Goal: Information Seeking & Learning: Learn about a topic

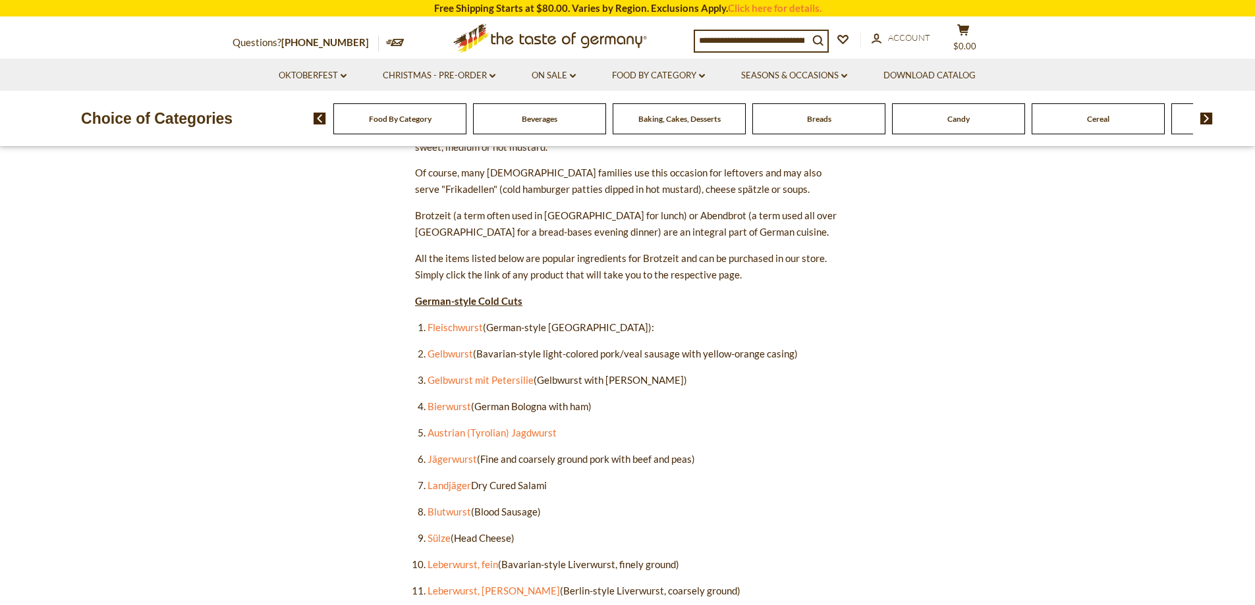
scroll to position [593, 0]
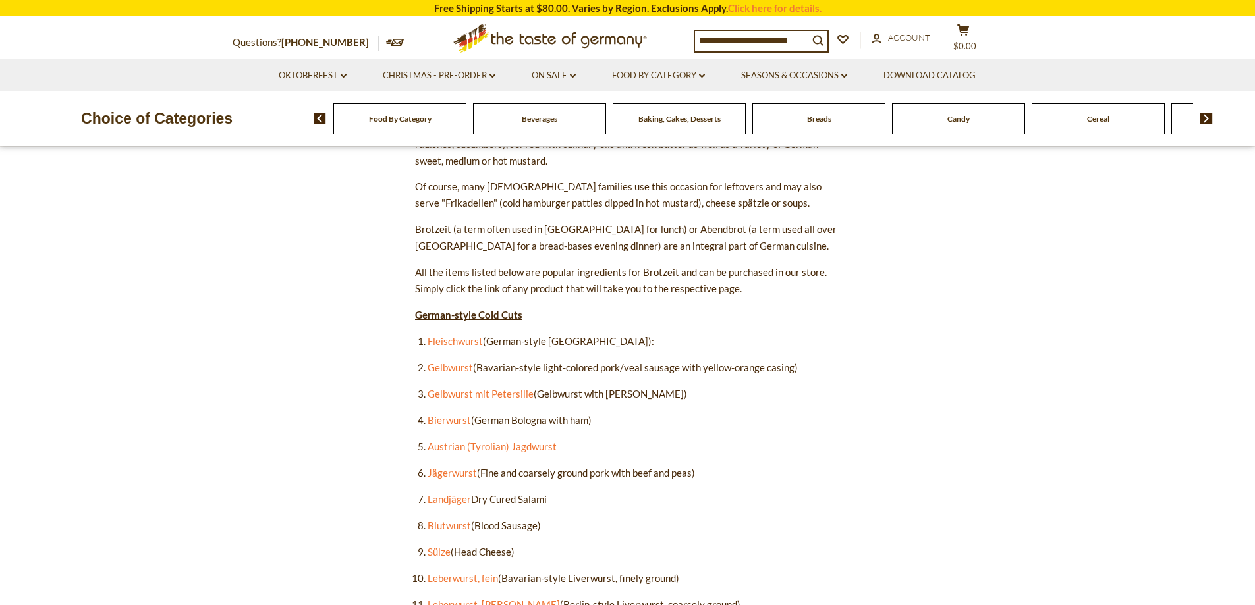
click at [450, 341] on link "Fleischwurst" at bounding box center [455, 341] width 55 height 12
click at [435, 526] on link "Blutwurst" at bounding box center [449, 526] width 43 height 12
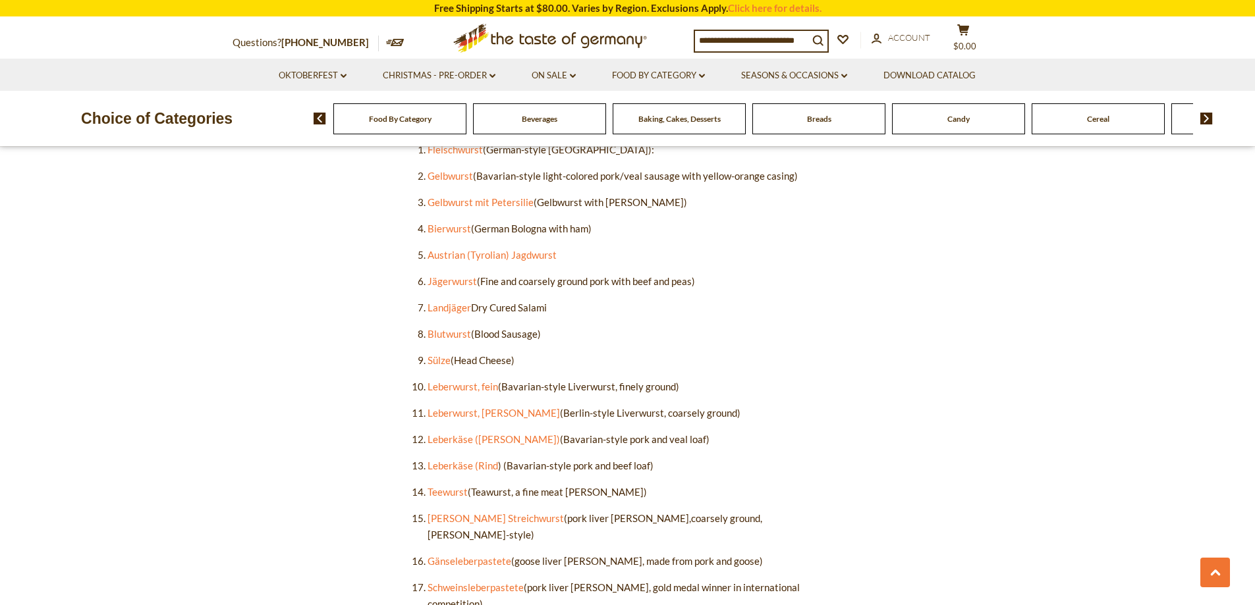
scroll to position [791, 0]
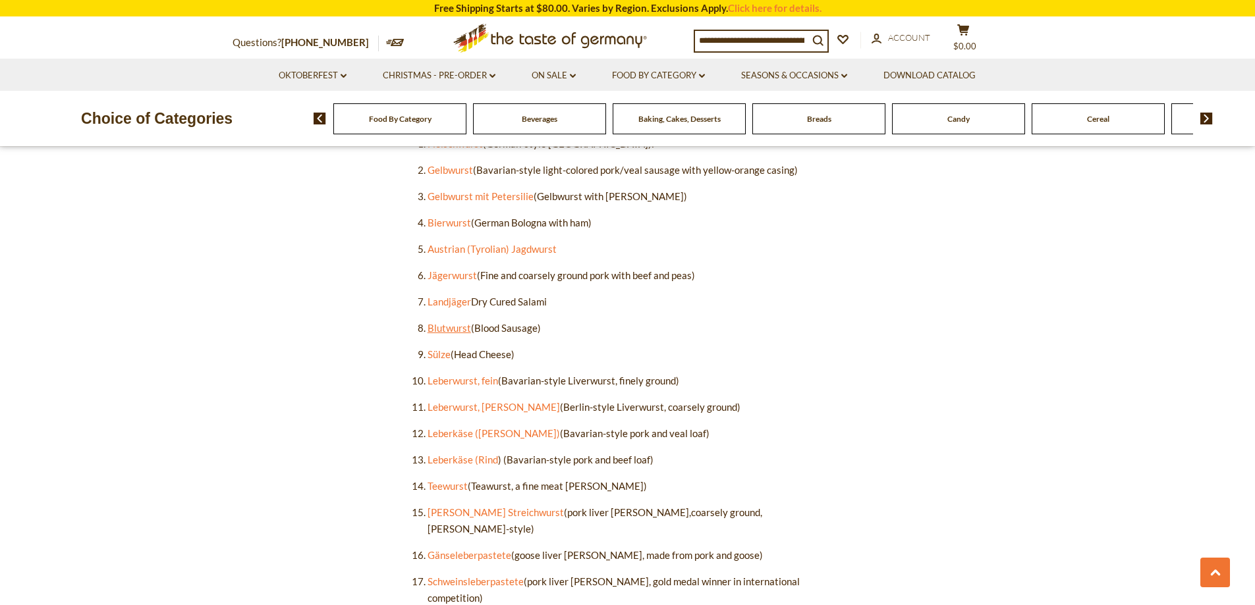
click at [441, 331] on link "Blutwurst" at bounding box center [449, 328] width 43 height 12
click at [438, 513] on link "Oldenburger Streichwurst" at bounding box center [496, 513] width 136 height 12
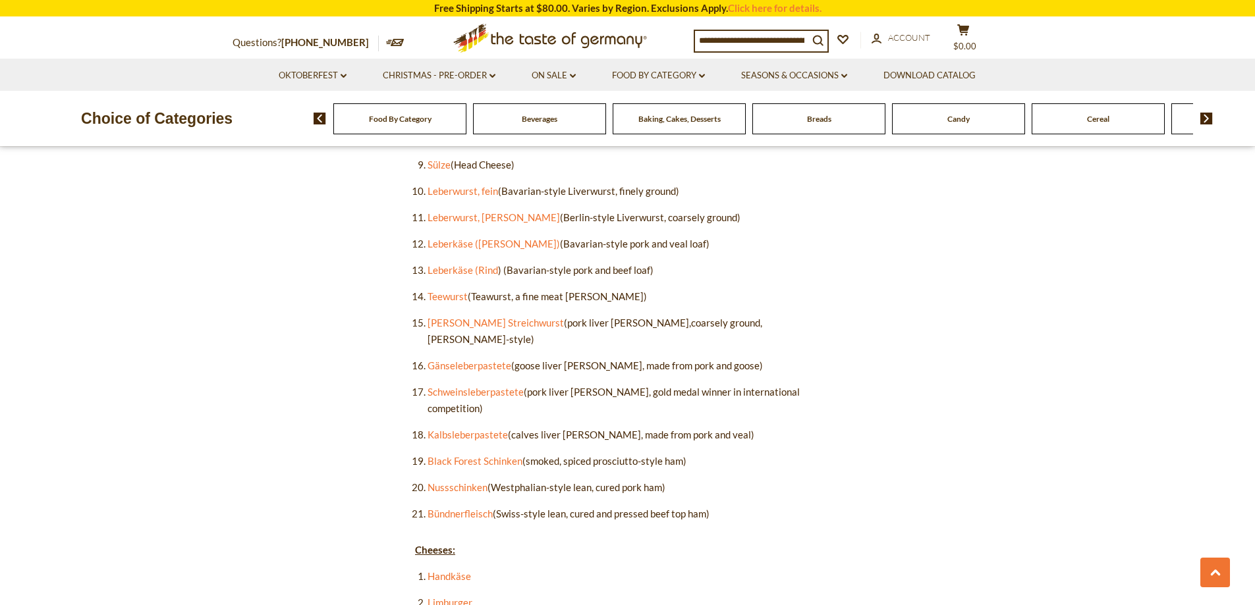
scroll to position [988, 0]
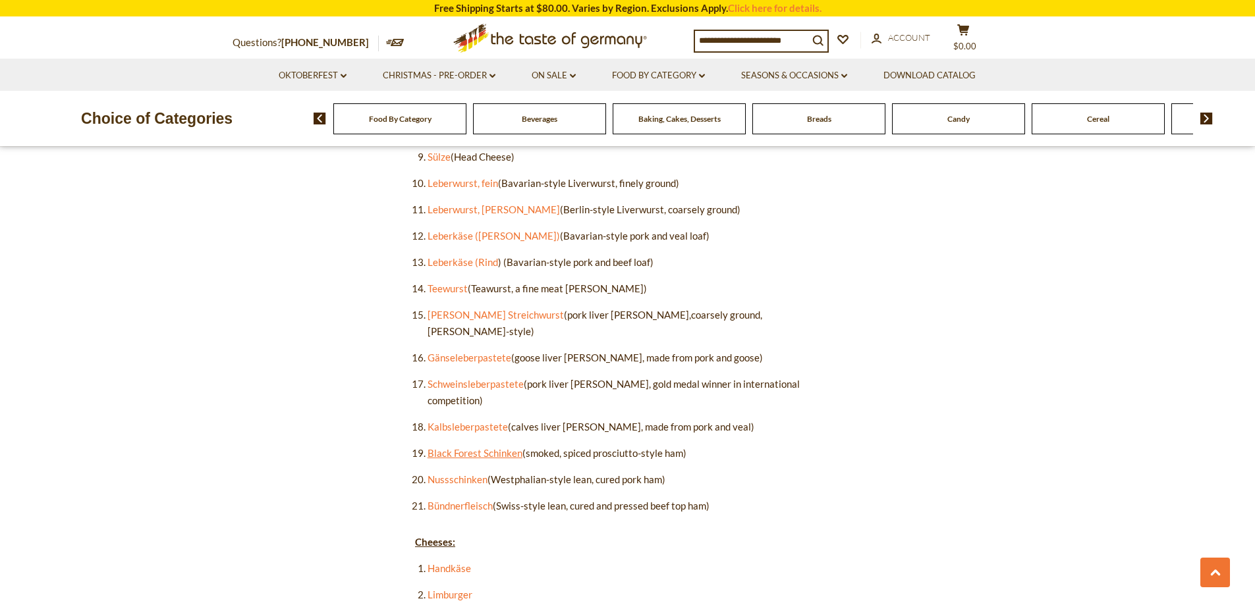
click at [480, 447] on link "Black Forest Schinken" at bounding box center [475, 453] width 95 height 12
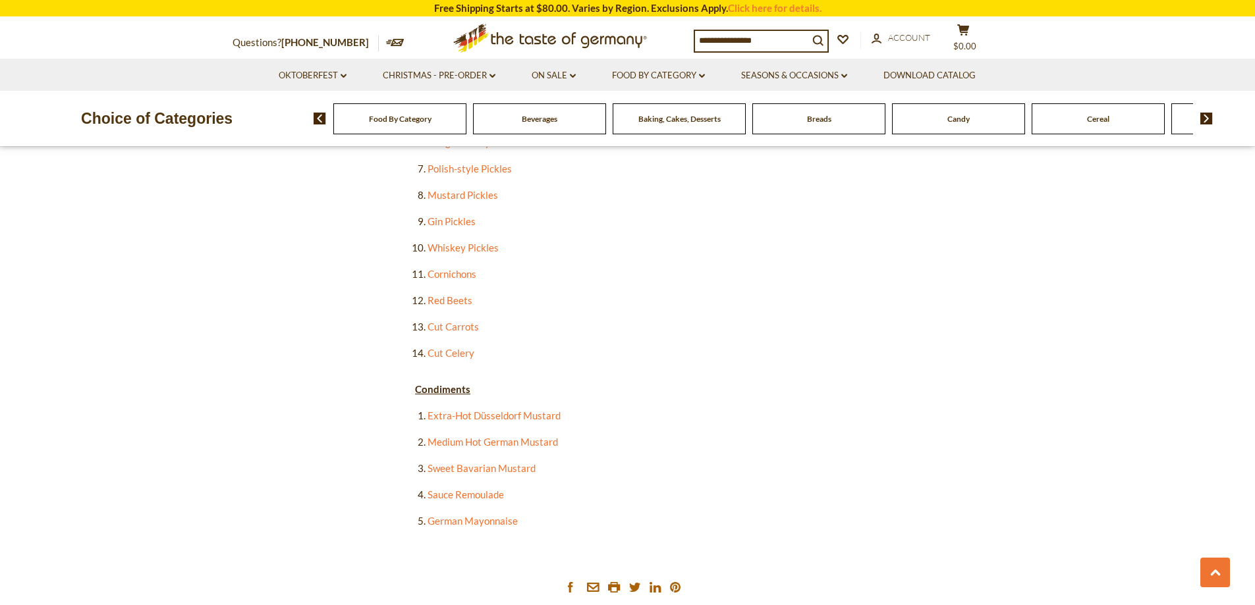
scroll to position [2569, 0]
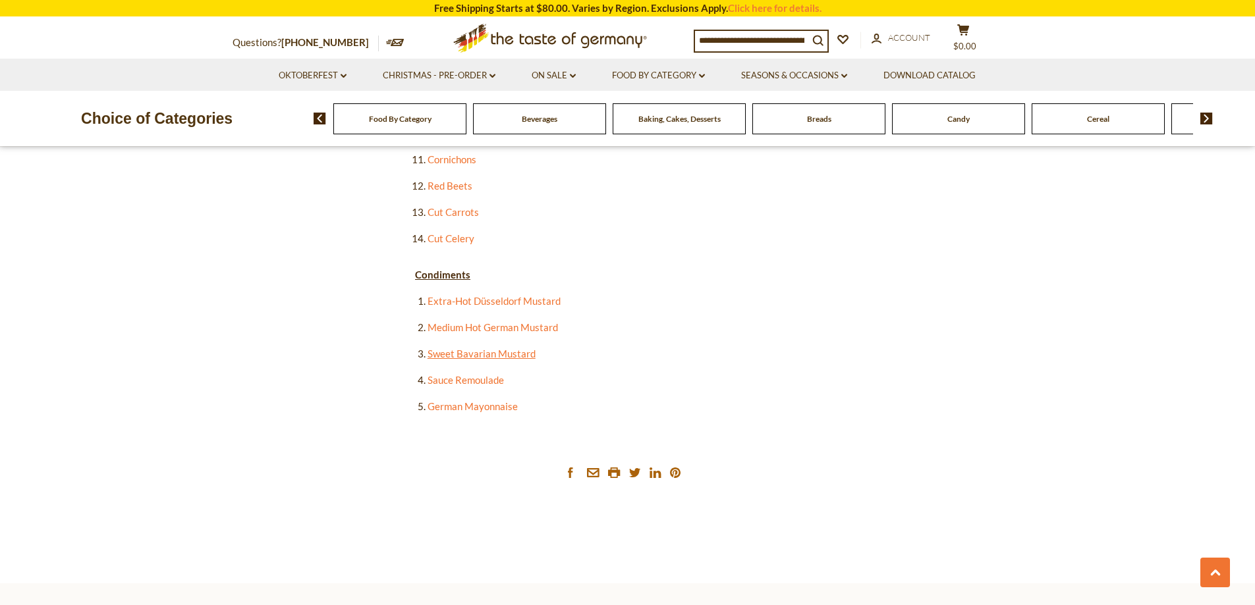
click at [495, 348] on link "Sweet Bavarian Mustard" at bounding box center [482, 354] width 108 height 12
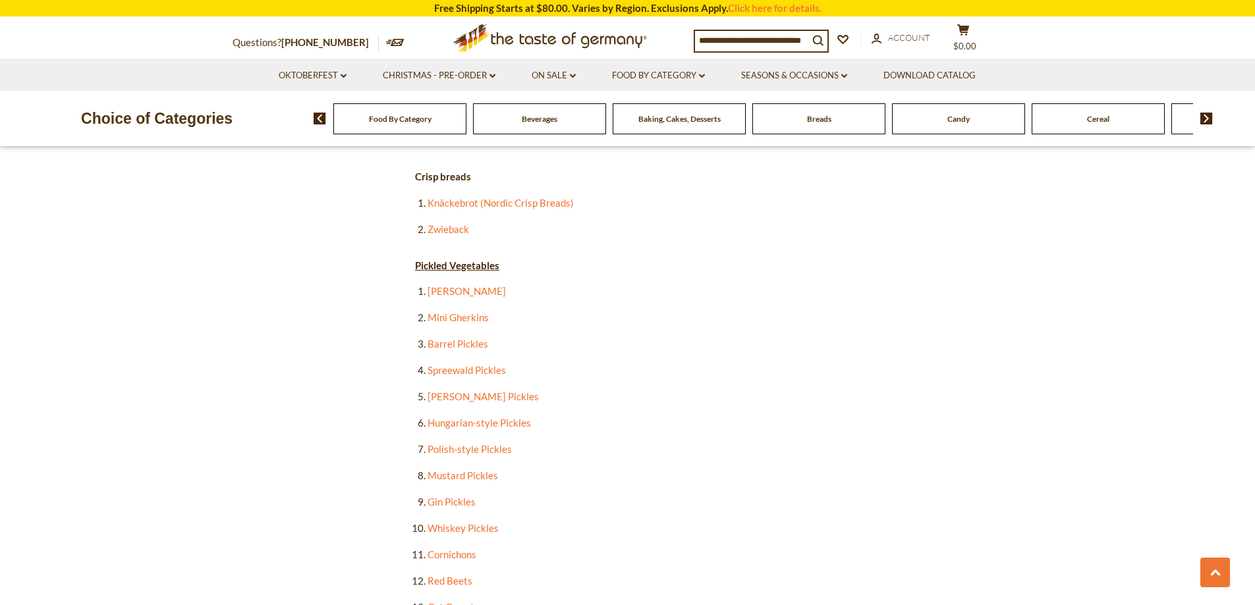
scroll to position [1845, 0]
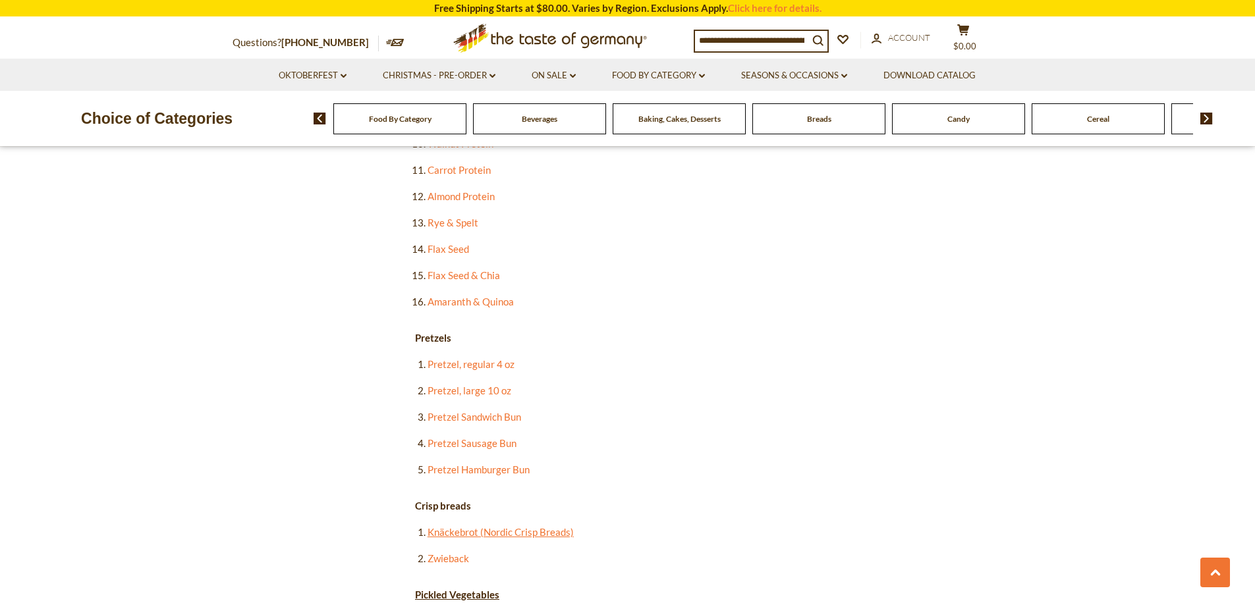
click at [469, 526] on link "Knäckebrot (Nordic Crisp Breads)" at bounding box center [501, 532] width 146 height 12
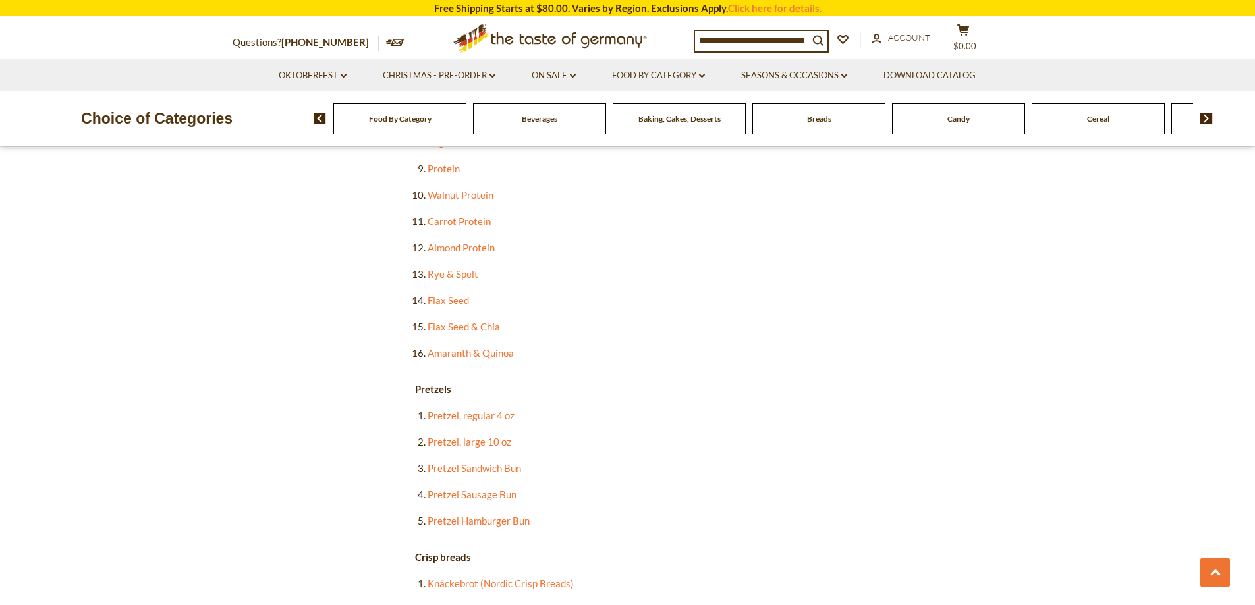
scroll to position [1713, 0]
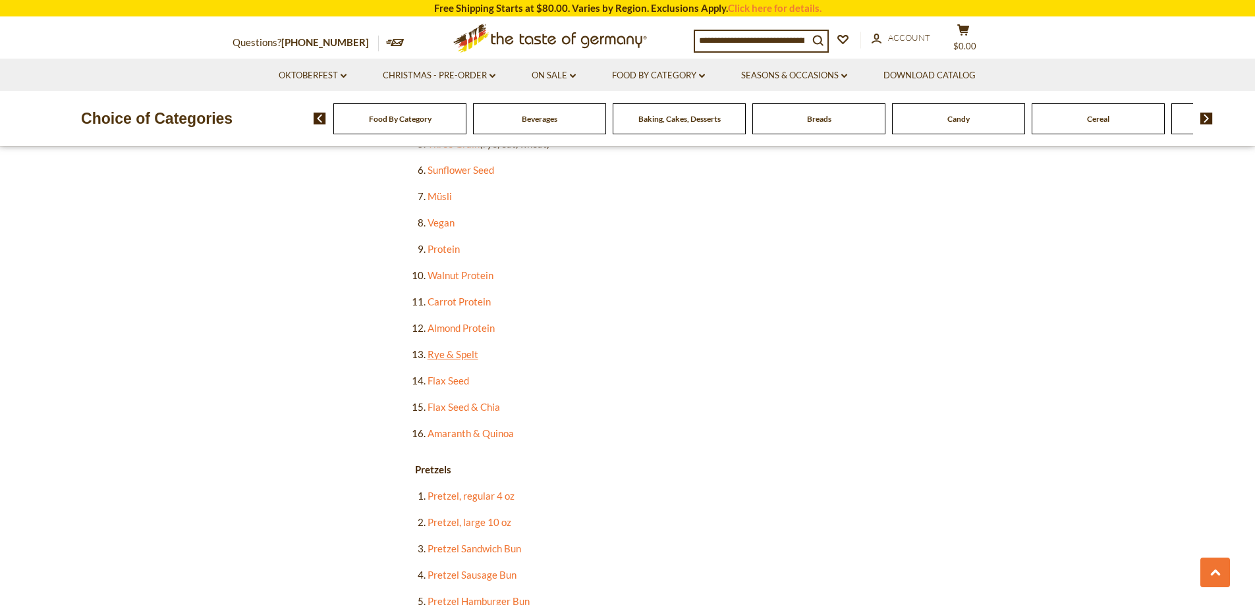
click at [442, 348] on link "Rye & Spelt" at bounding box center [453, 354] width 51 height 12
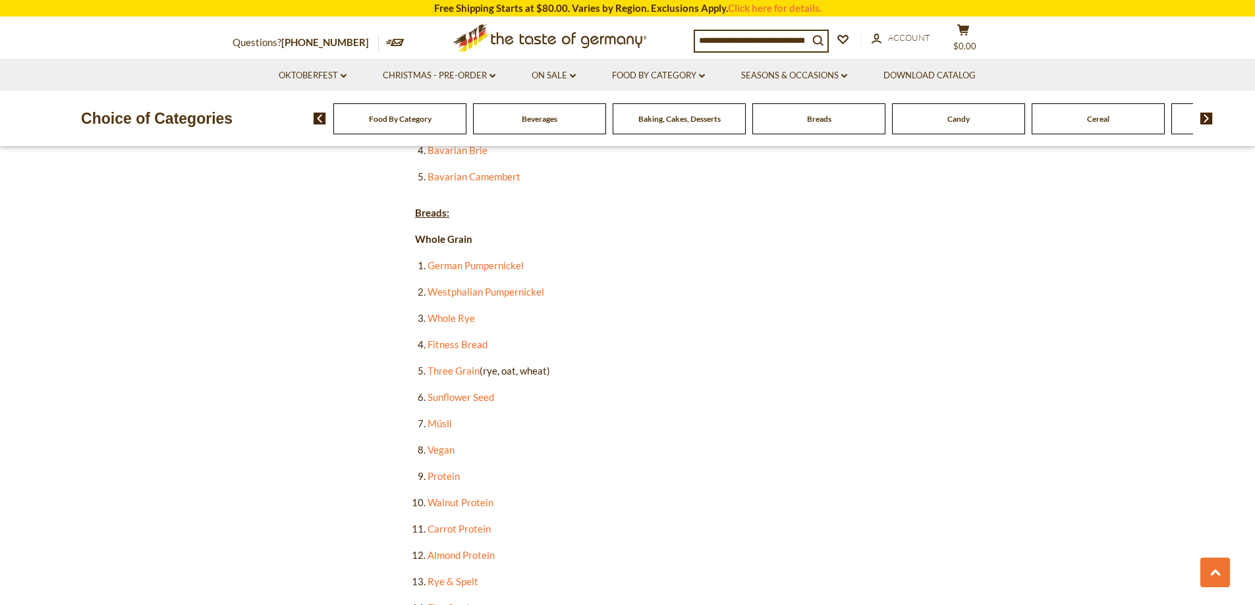
scroll to position [1318, 0]
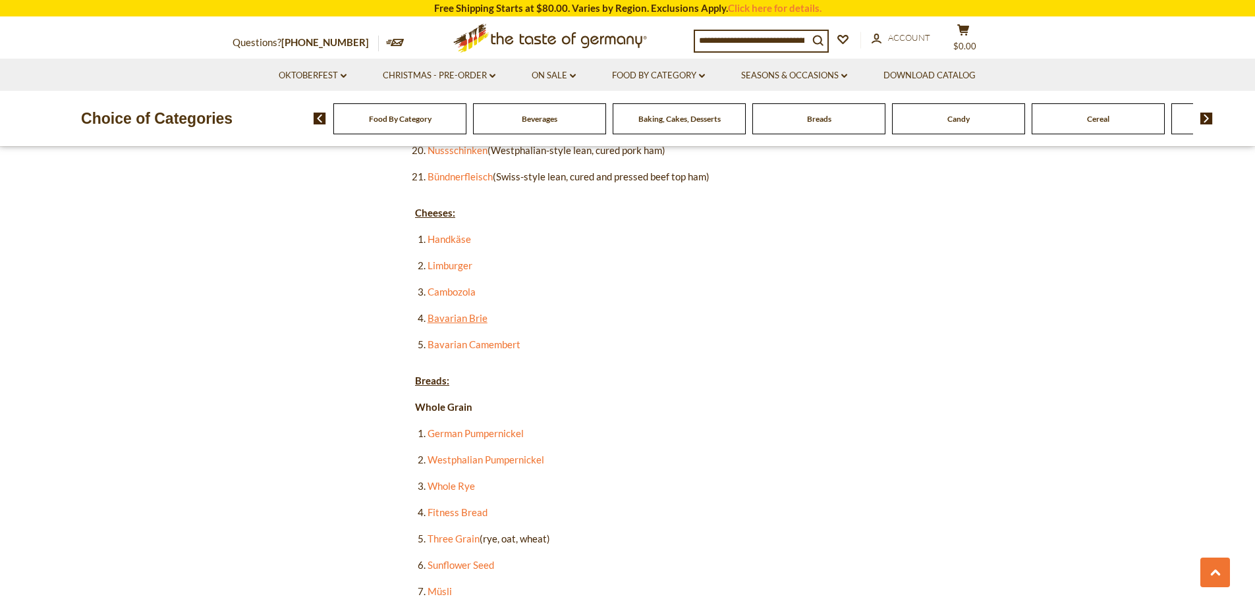
click at [456, 312] on link "Bavarian Brie" at bounding box center [458, 318] width 60 height 12
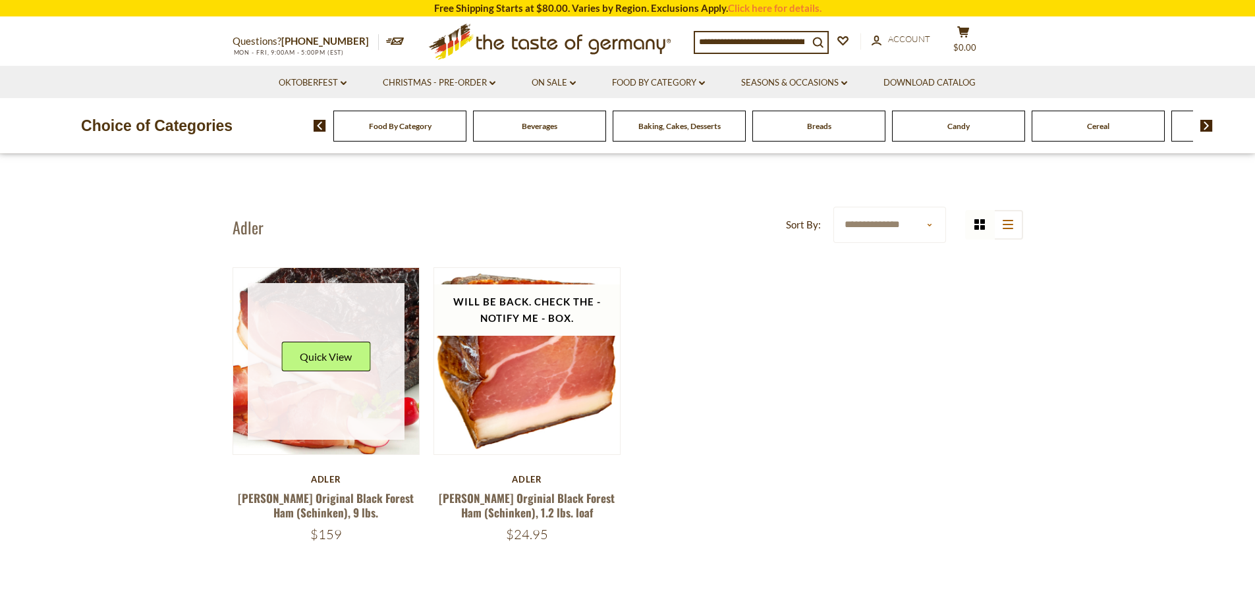
click at [368, 392] on link at bounding box center [326, 361] width 157 height 157
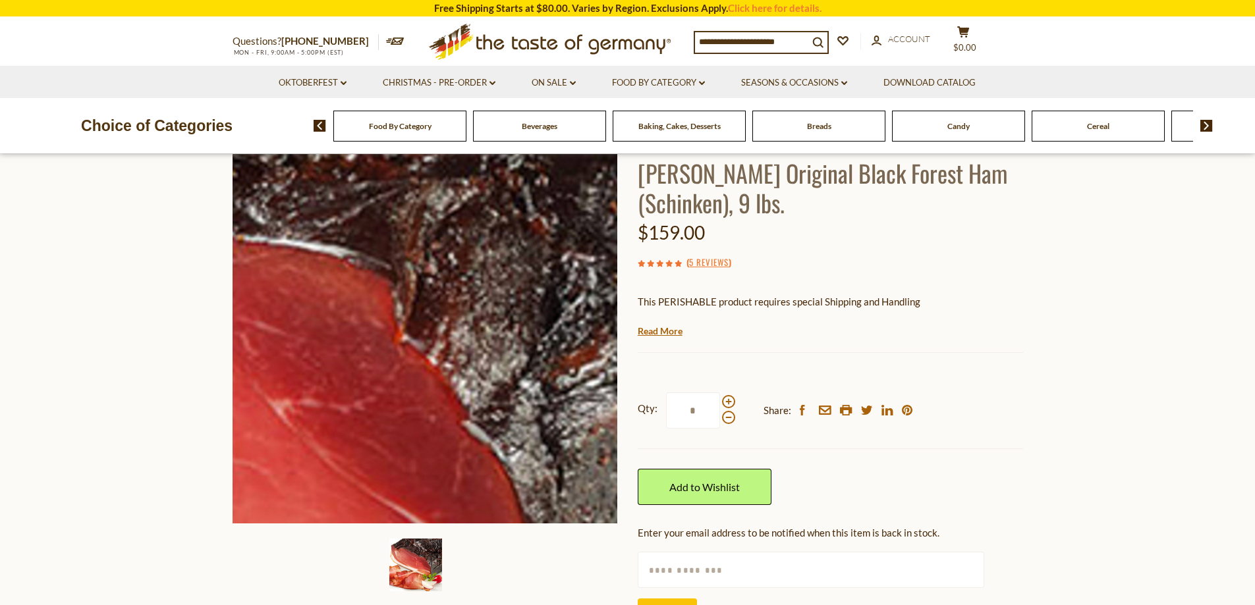
scroll to position [198, 0]
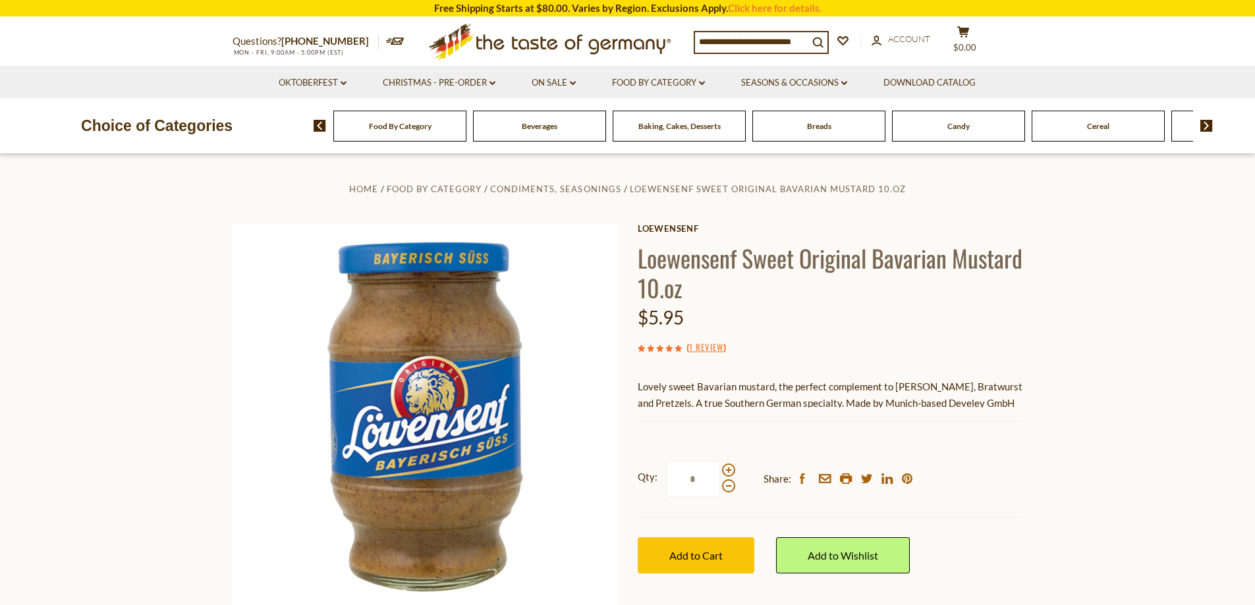
click at [1047, 335] on section "Home Food By Category Condiments, Seasonings Loewensenf Sweet Original Bavarian…" at bounding box center [627, 447] width 1255 height 586
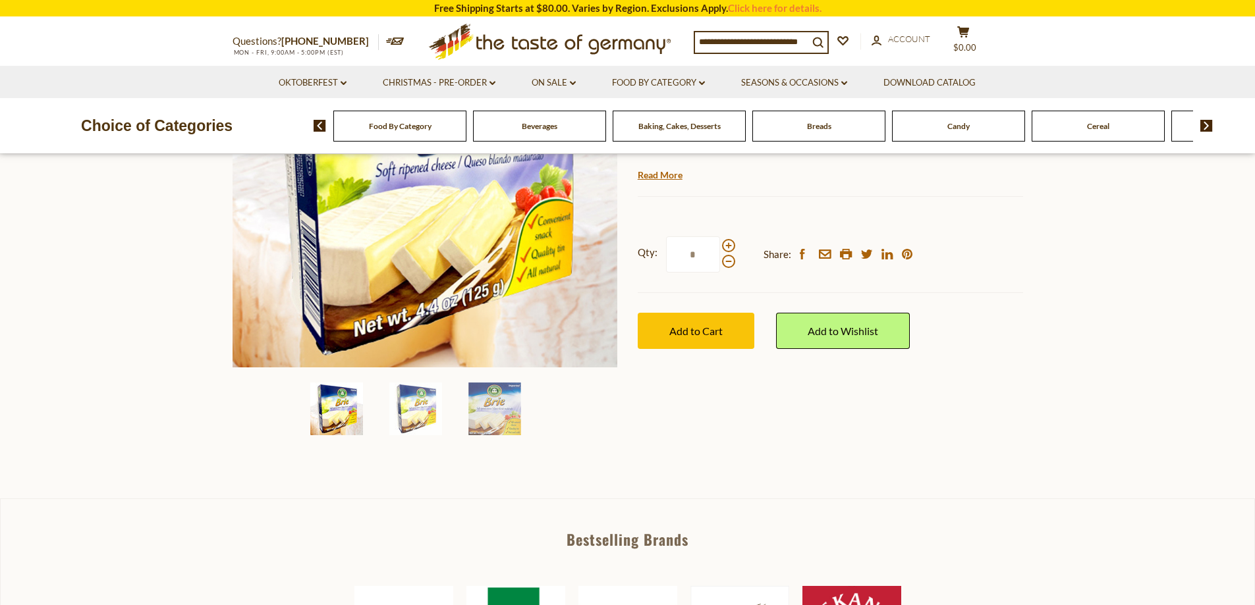
scroll to position [264, 0]
